Goal: Task Accomplishment & Management: Manage account settings

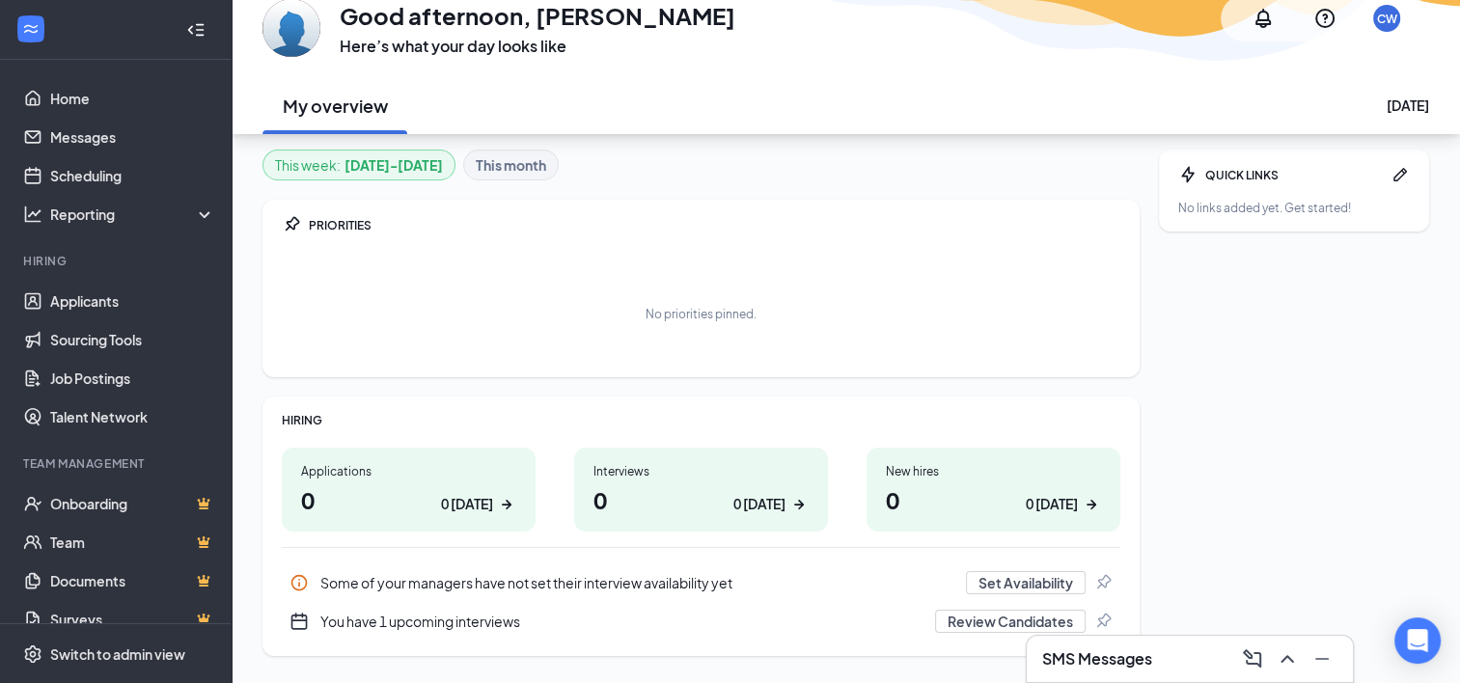
scroll to position [138, 0]
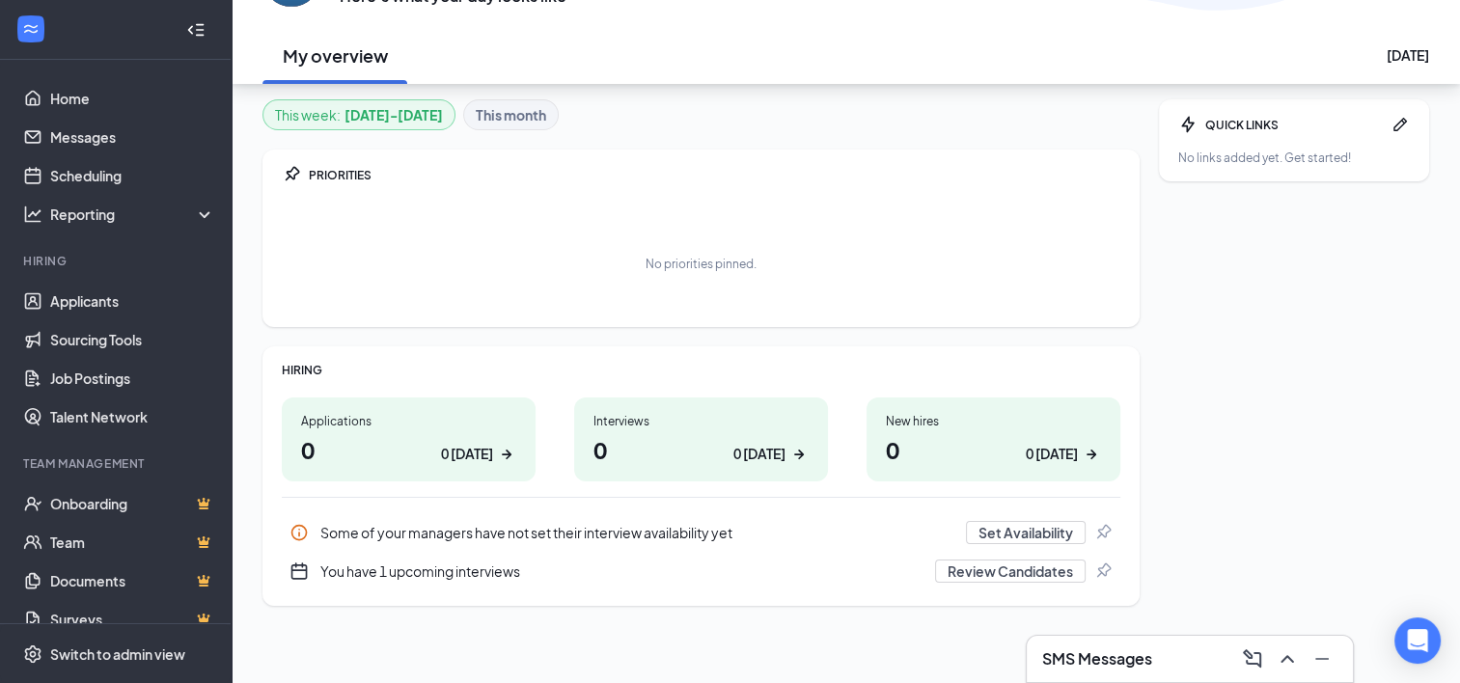
click at [452, 578] on div "You have 1 upcoming interviews" at bounding box center [621, 571] width 603 height 19
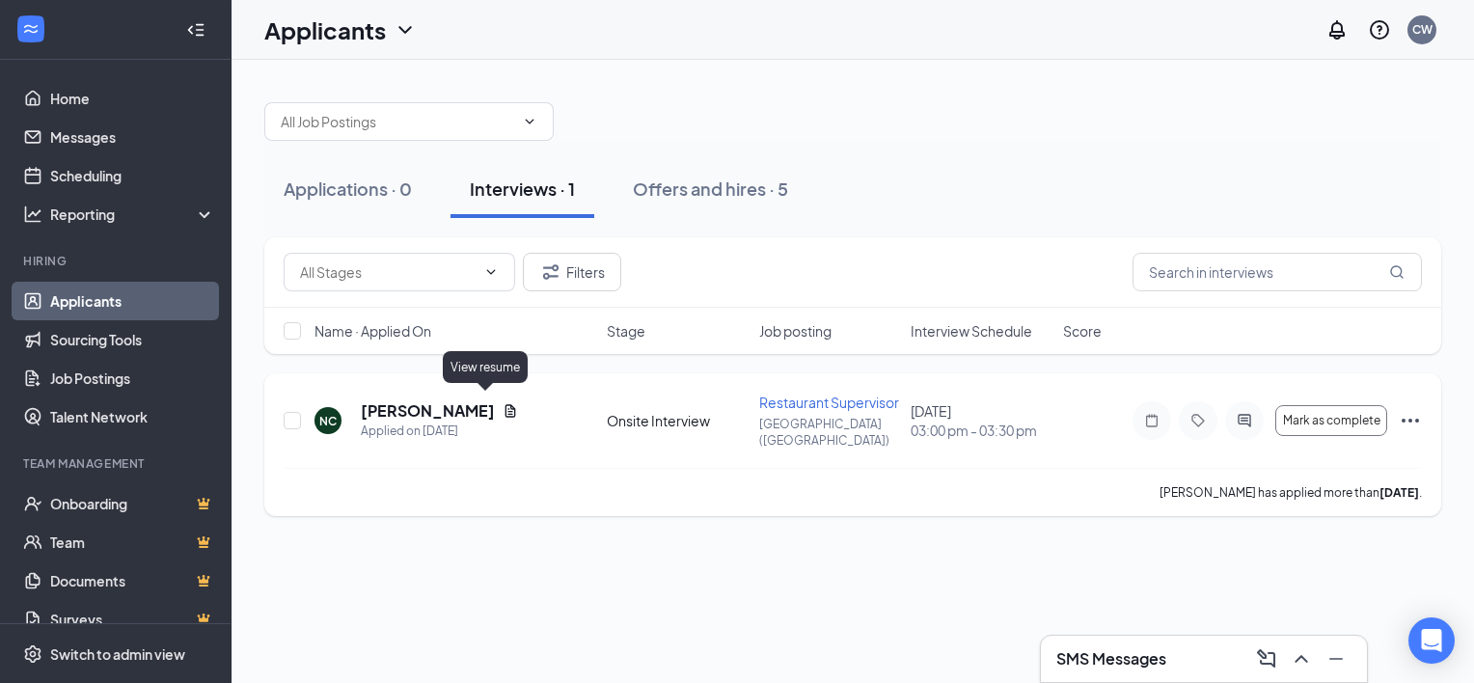
click at [503, 405] on icon "Document" at bounding box center [510, 410] width 15 height 15
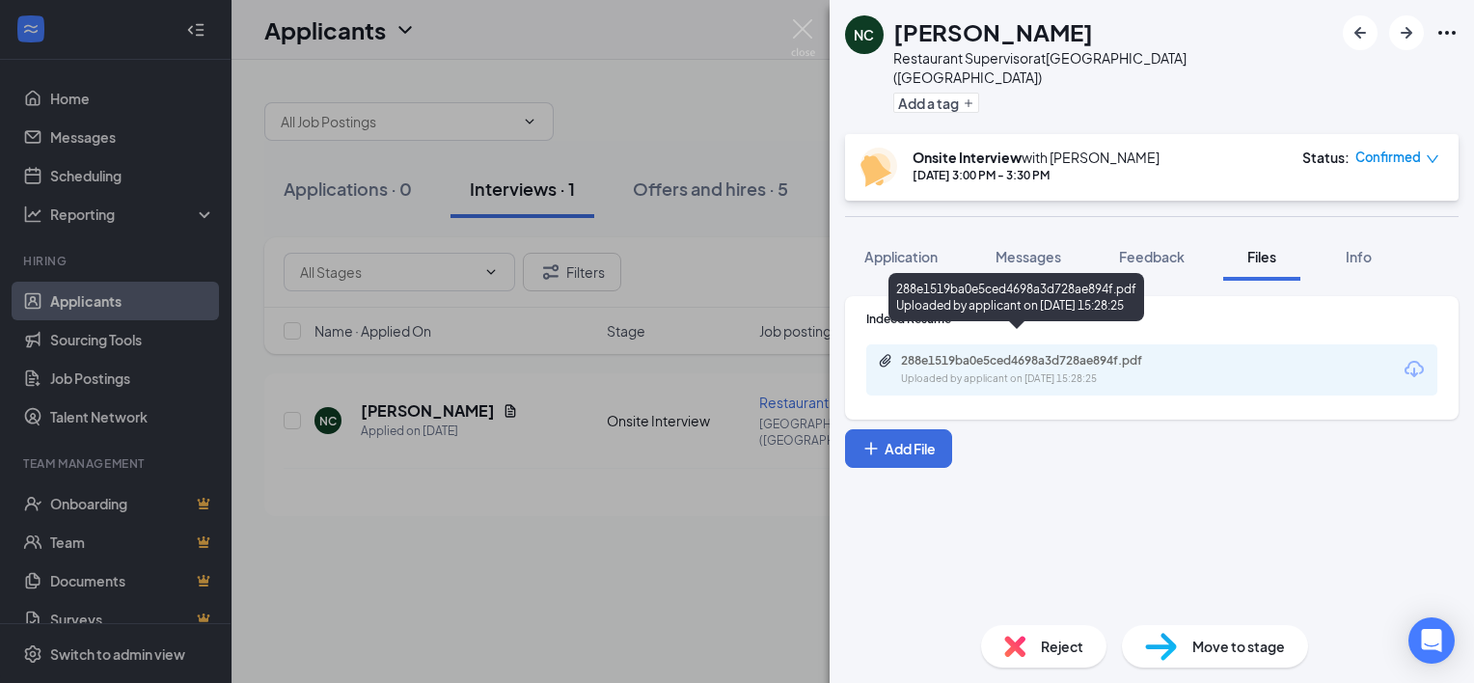
click at [937, 353] on div "288e1519ba0e5ced4698a3d728ae894f.pdf" at bounding box center [1036, 360] width 270 height 15
